Goal: Browse casually: Explore the website without a specific task or goal

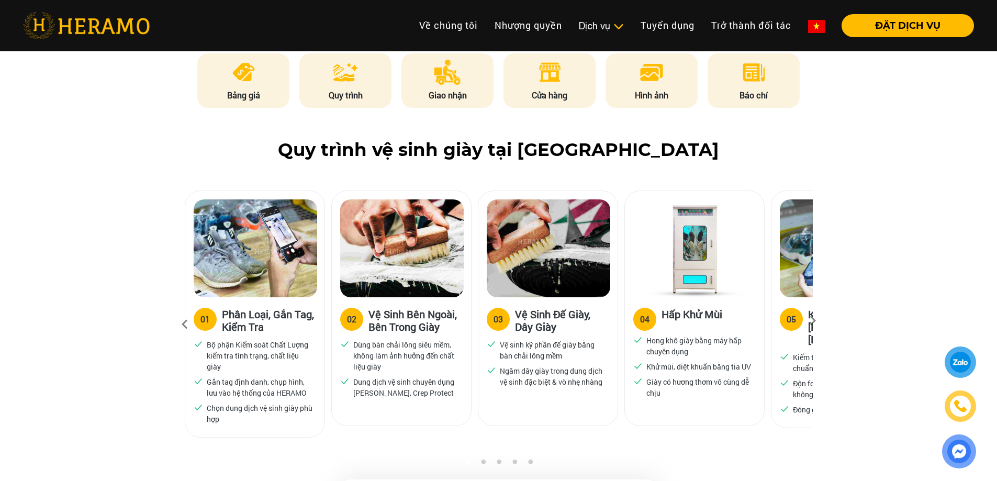
scroll to position [680, 0]
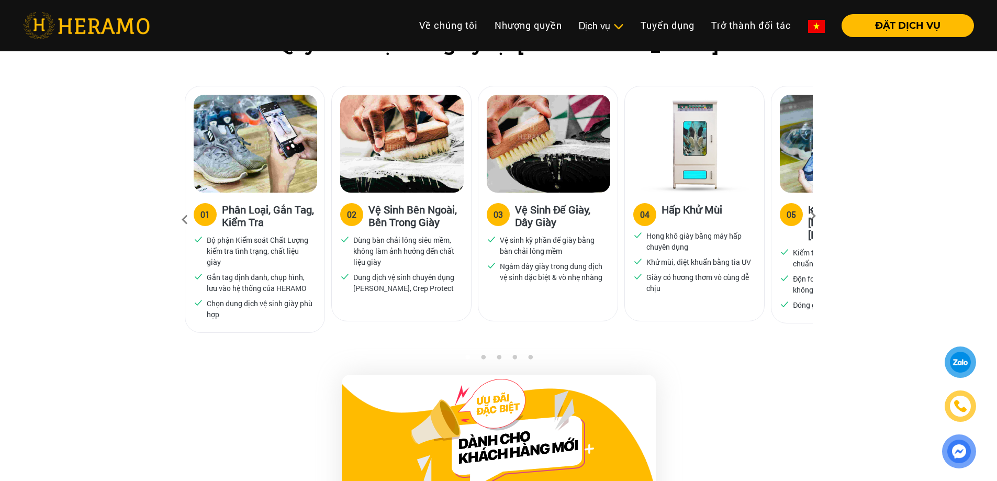
click at [809, 216] on icon at bounding box center [812, 219] width 19 height 7
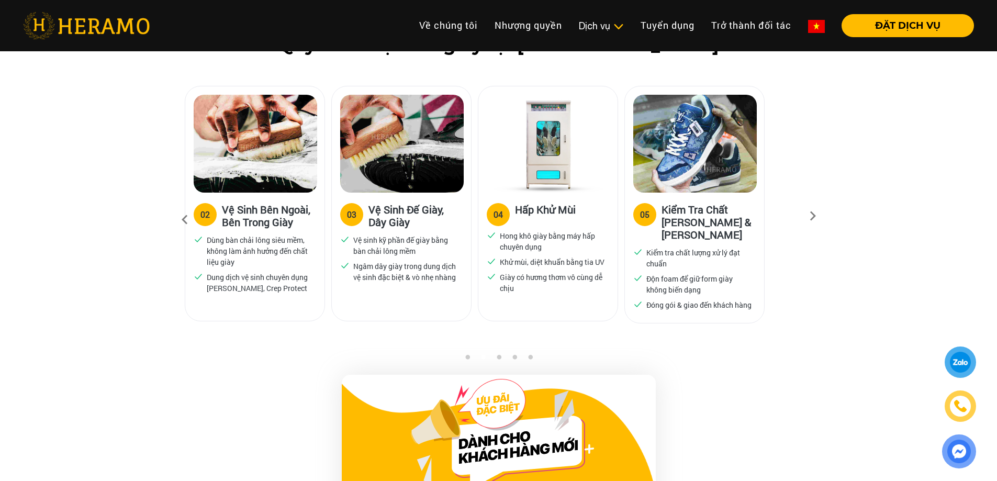
click at [810, 216] on icon at bounding box center [812, 219] width 19 height 7
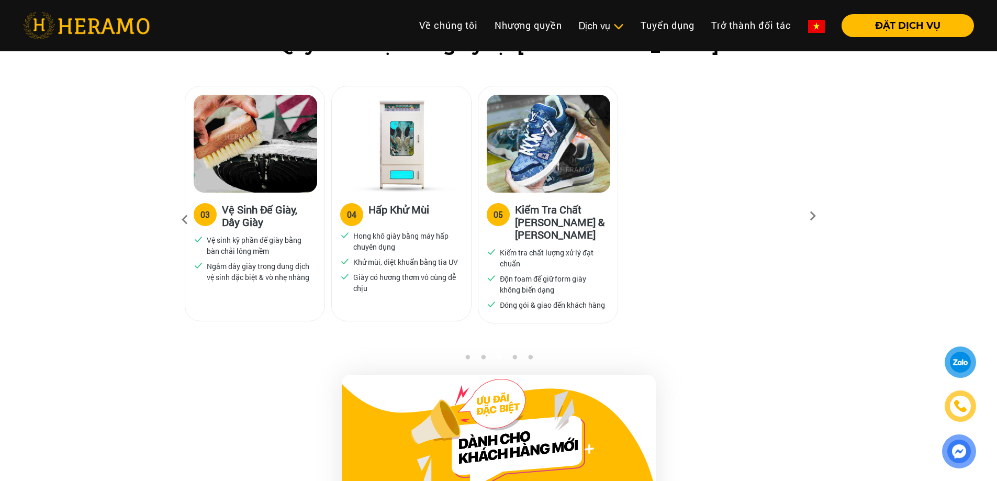
click at [513, 357] on button "4" at bounding box center [514, 359] width 10 height 10
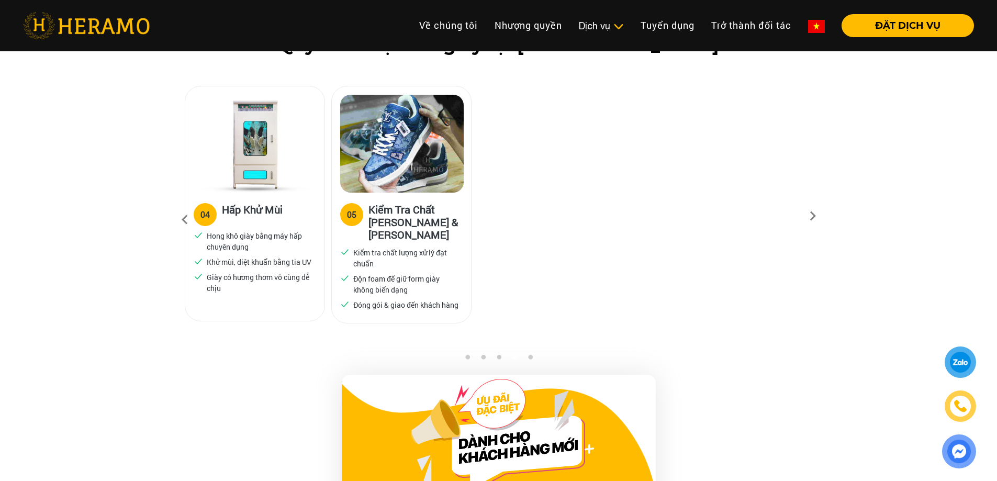
click at [529, 358] on button "5" at bounding box center [530, 359] width 10 height 10
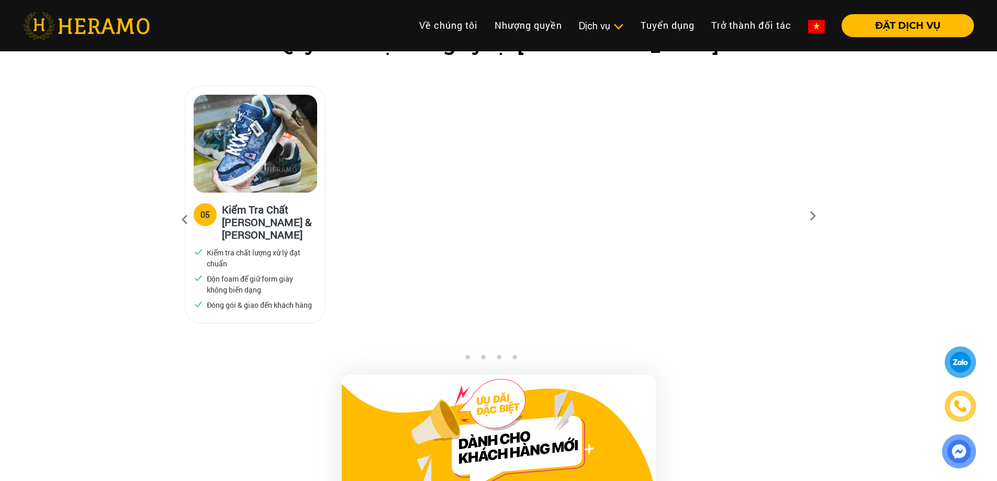
click at [468, 356] on button "1" at bounding box center [467, 359] width 10 height 10
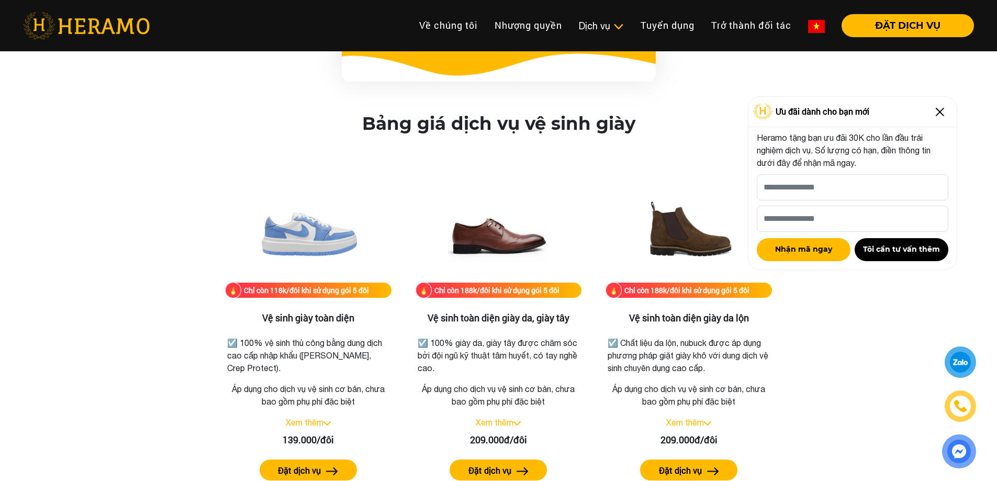
scroll to position [1360, 0]
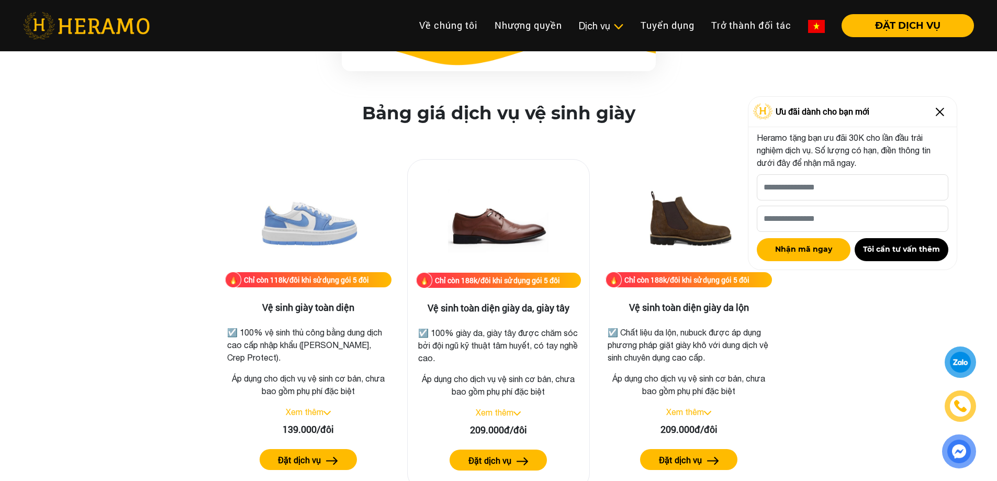
click at [517, 413] on img at bounding box center [516, 413] width 7 height 4
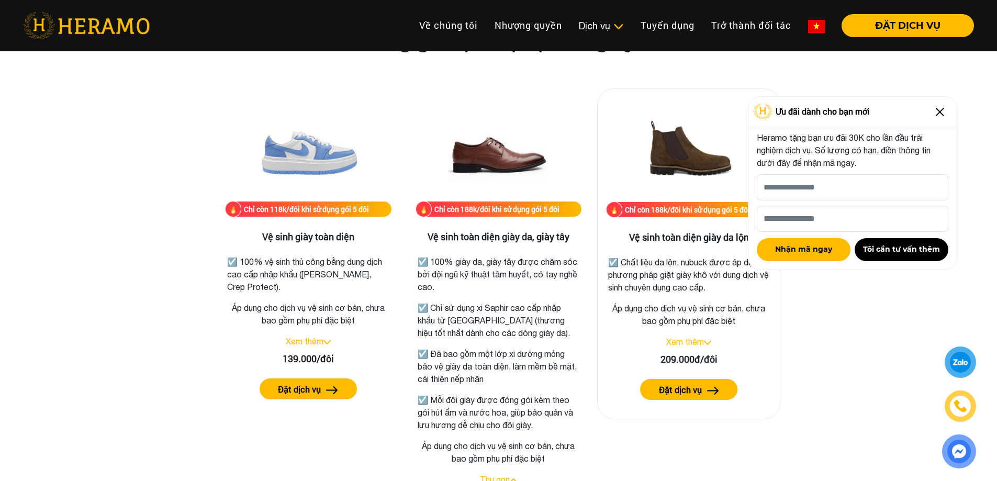
scroll to position [1413, 0]
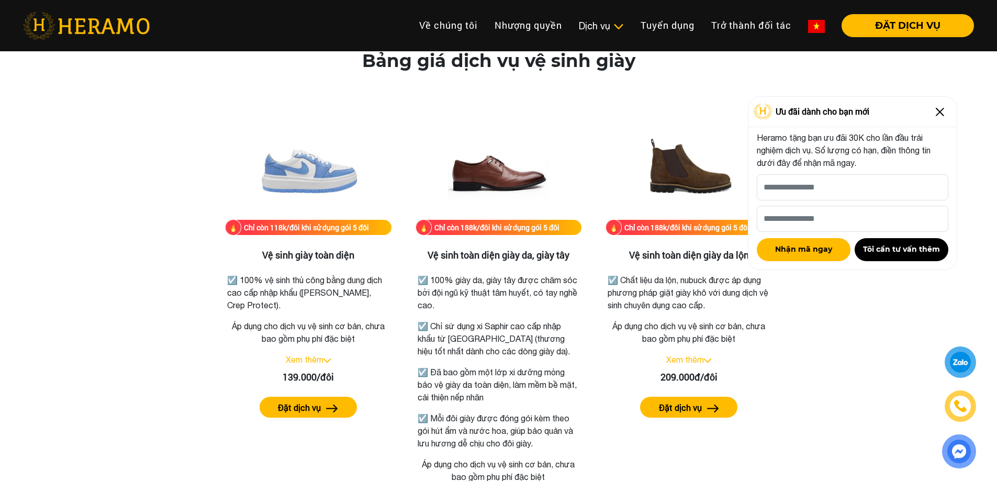
click at [938, 111] on img at bounding box center [939, 112] width 17 height 17
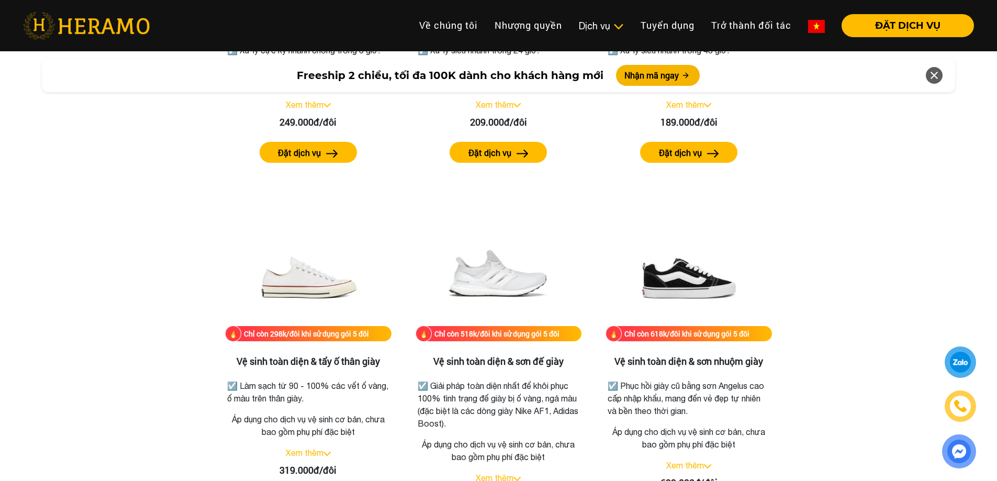
scroll to position [2197, 0]
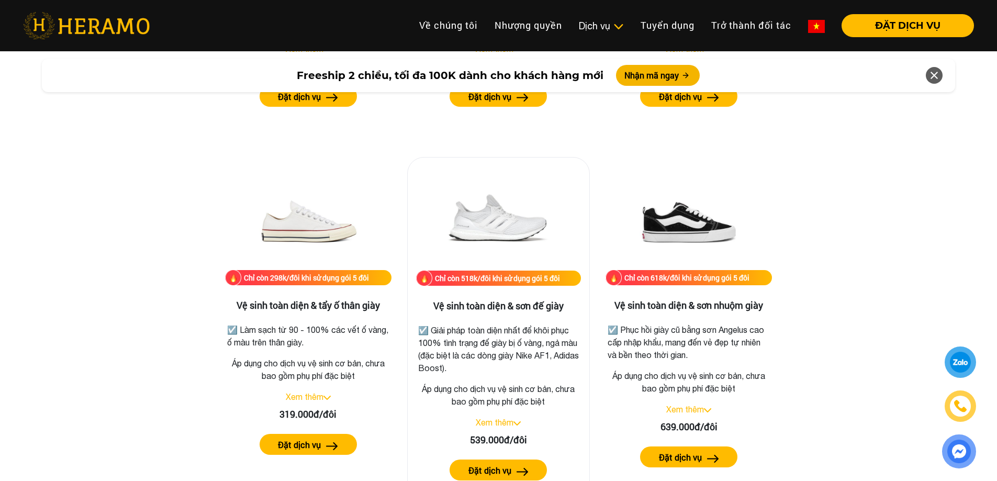
click at [513, 422] on link "Xem thêm" at bounding box center [495, 422] width 38 height 9
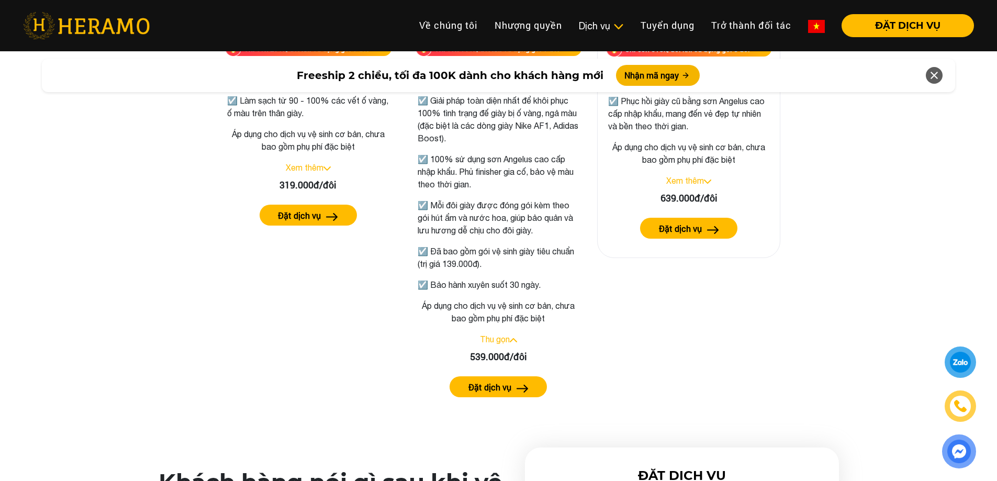
scroll to position [2302, 0]
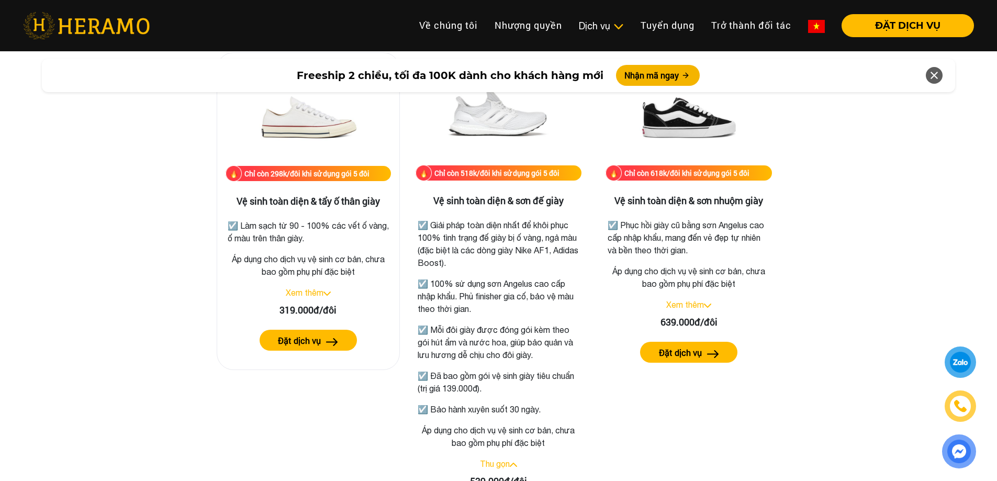
click at [316, 293] on link "Xem thêm" at bounding box center [305, 292] width 38 height 9
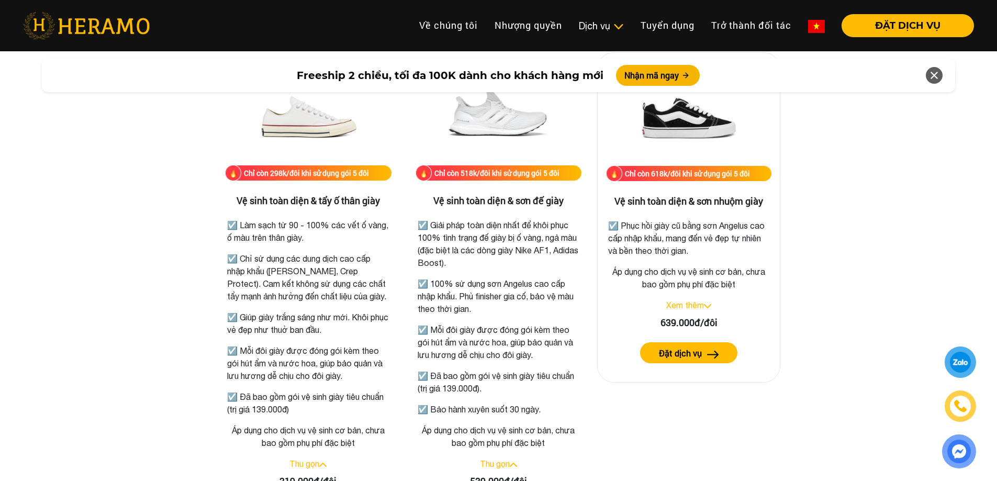
click at [697, 307] on link "Xem thêm" at bounding box center [685, 304] width 38 height 9
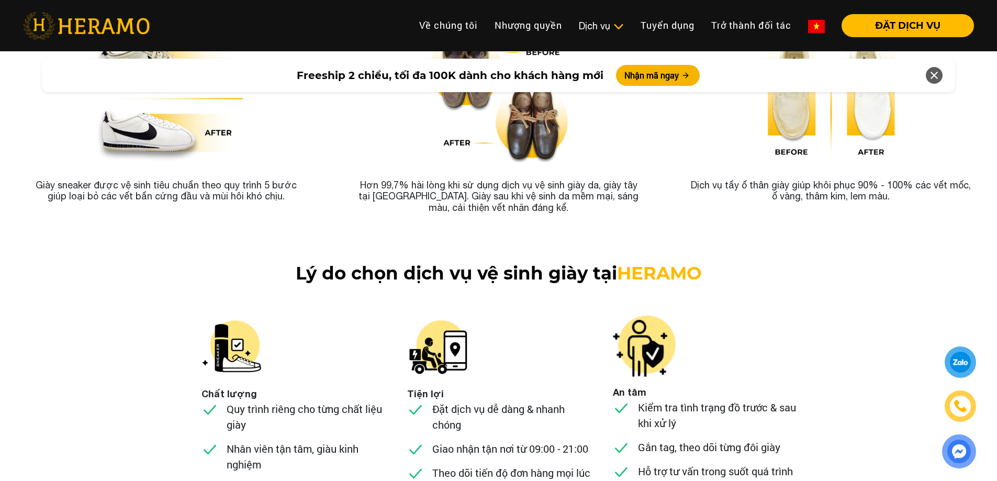
scroll to position [4238, 0]
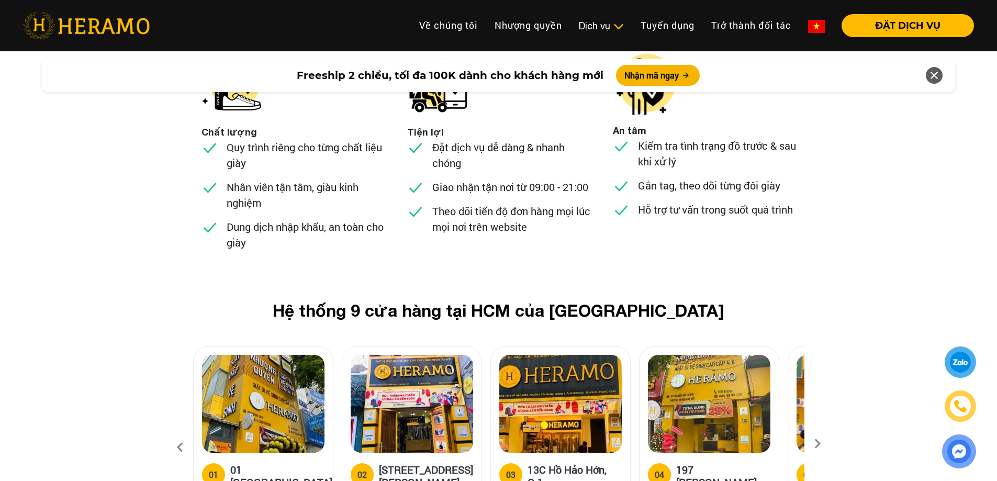
click at [820, 444] on icon at bounding box center [817, 447] width 19 height 7
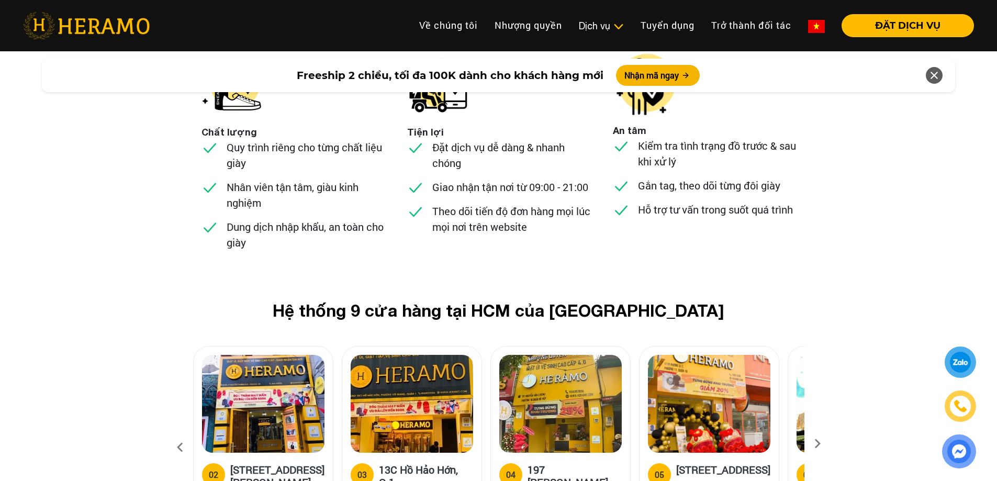
click at [820, 444] on icon at bounding box center [817, 447] width 19 height 7
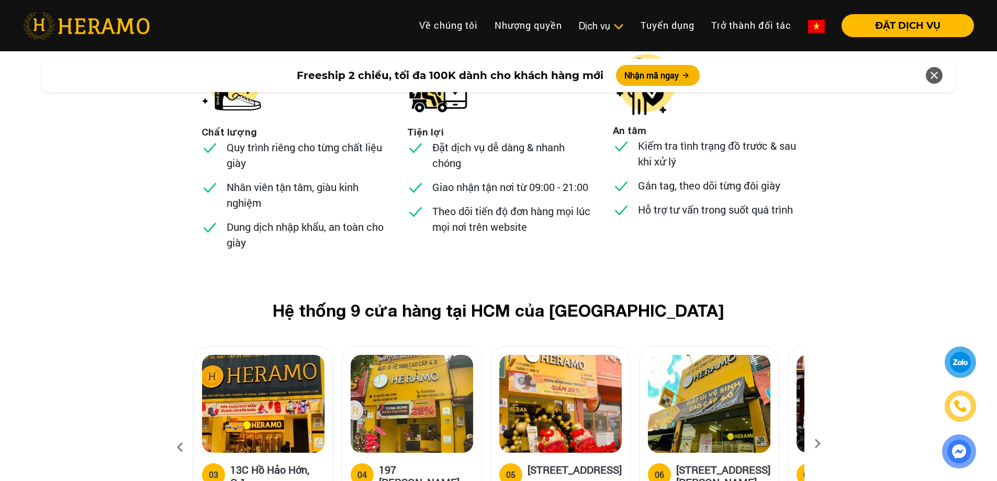
click at [820, 444] on icon at bounding box center [817, 447] width 19 height 7
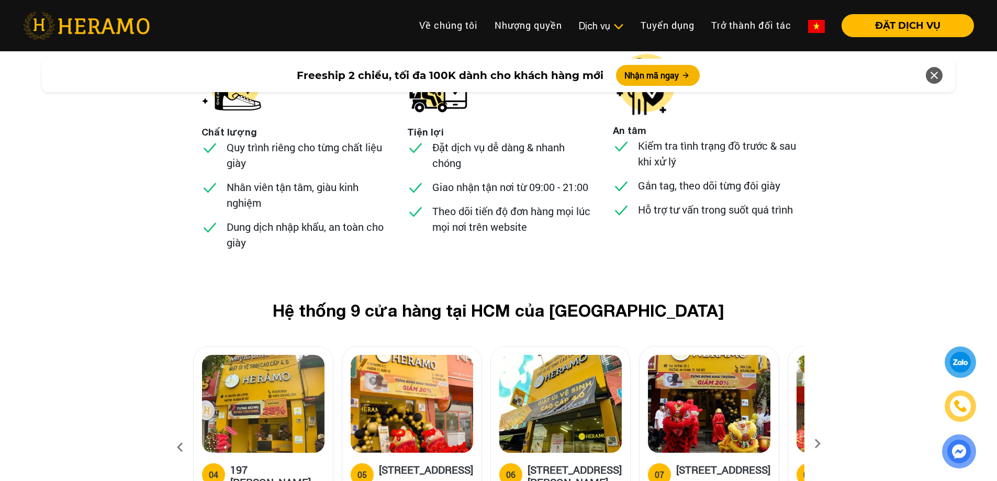
click at [820, 444] on icon at bounding box center [817, 447] width 19 height 7
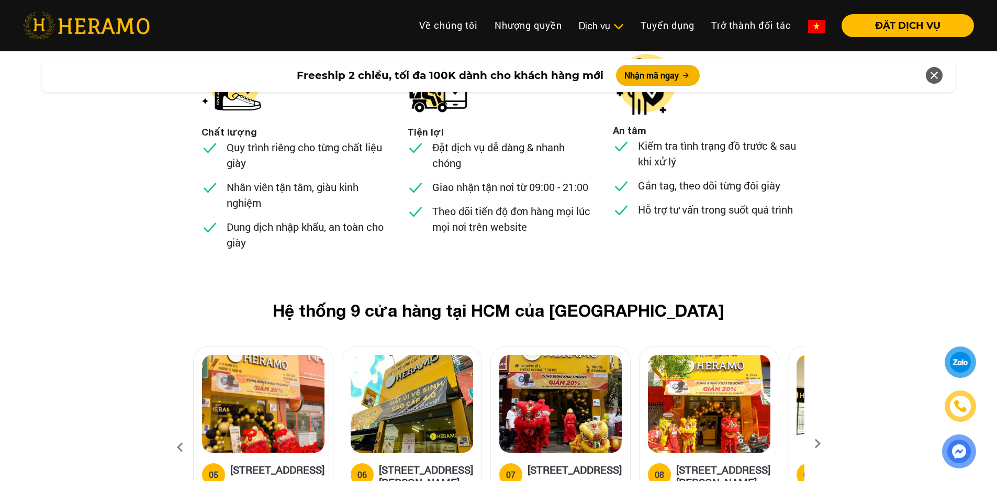
click at [820, 444] on icon at bounding box center [817, 447] width 19 height 7
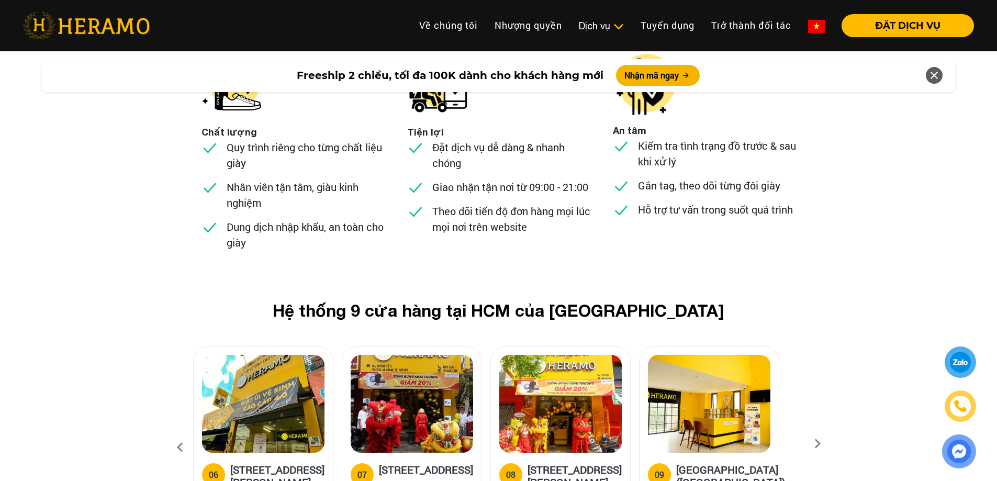
click at [818, 444] on icon at bounding box center [817, 447] width 19 height 7
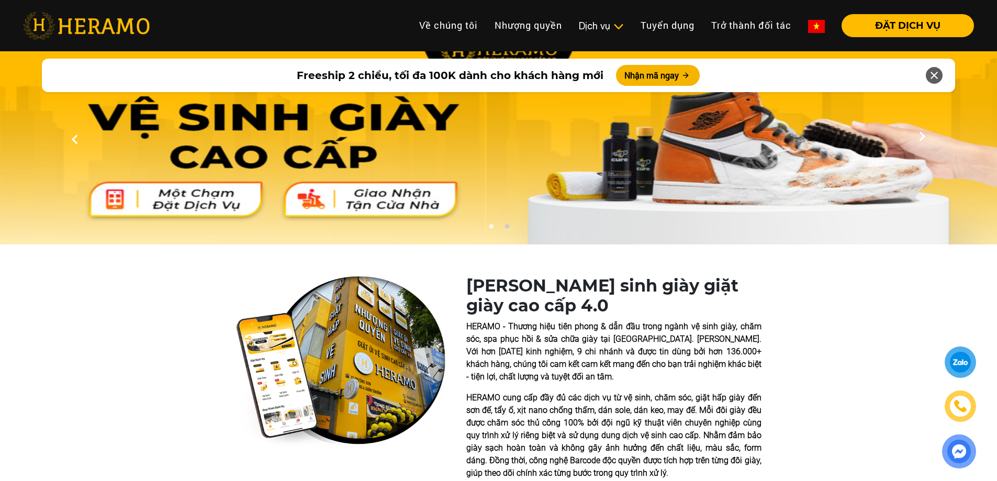
scroll to position [0, 0]
